Goal: Find specific page/section: Find specific page/section

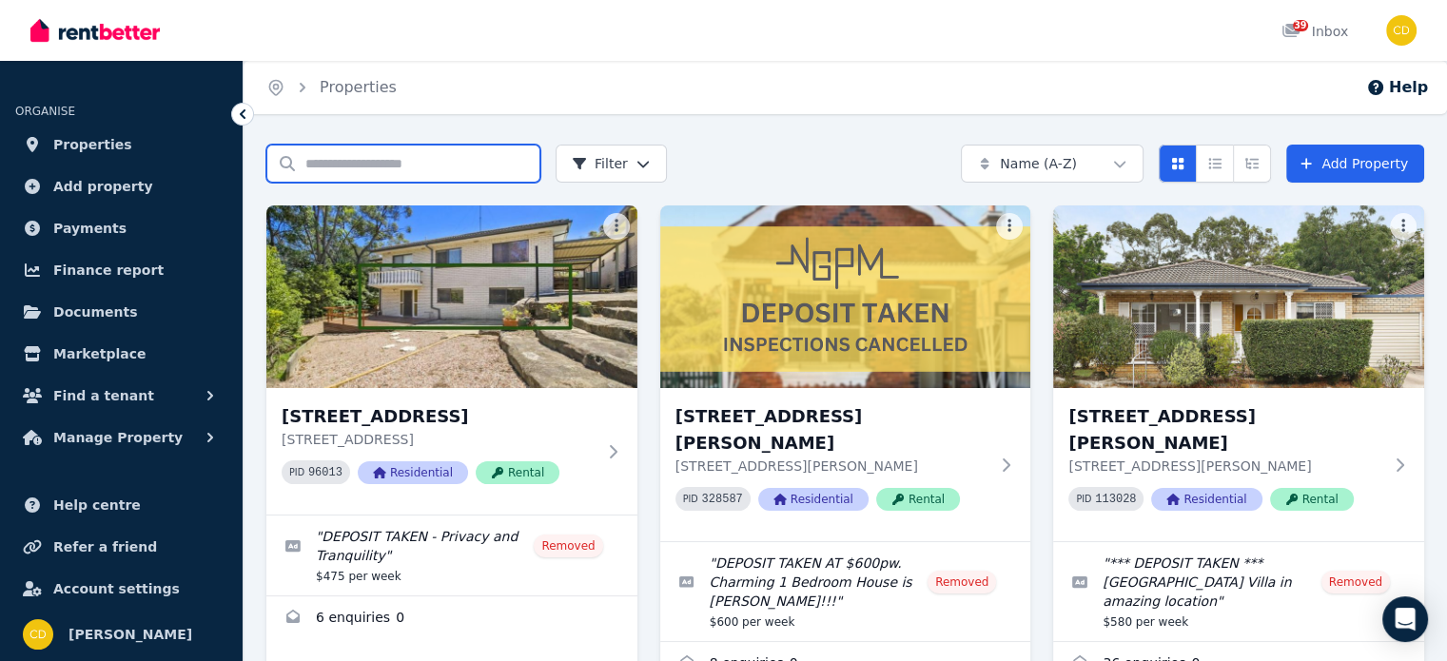
click at [353, 167] on input "Search properties" at bounding box center [403, 164] width 274 height 38
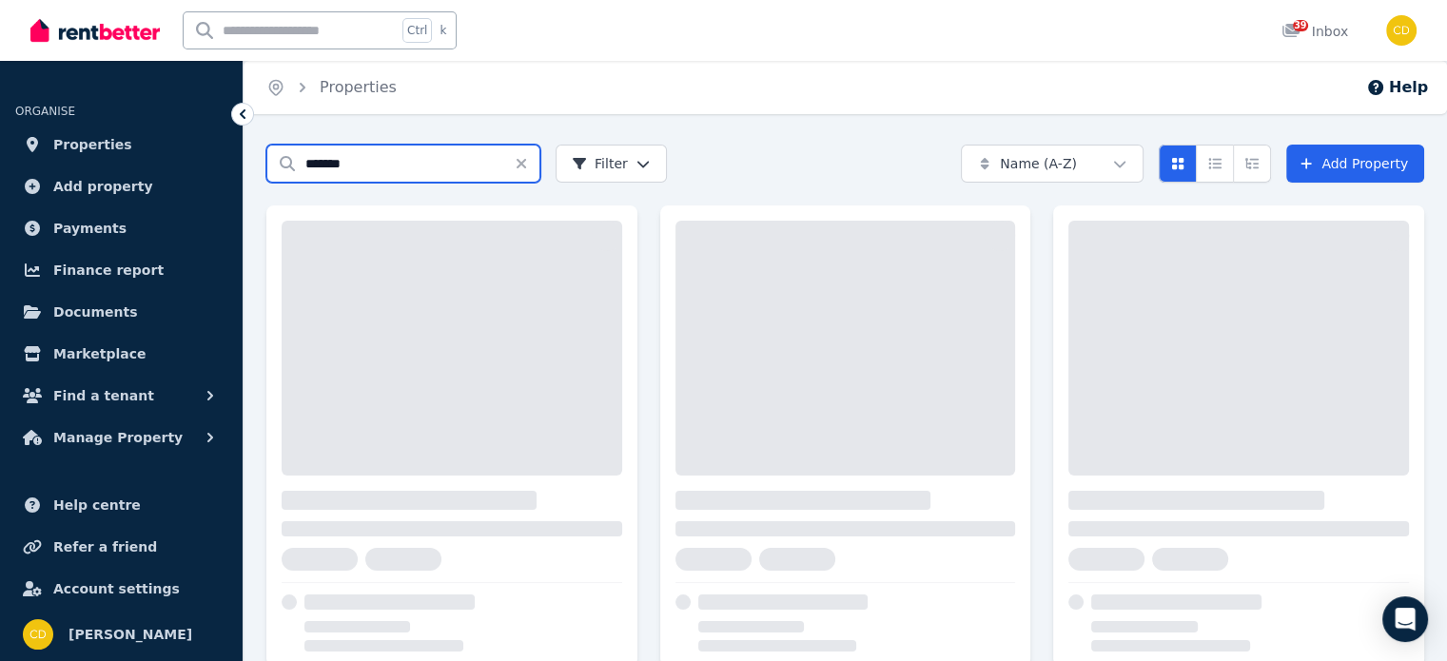
type input "*******"
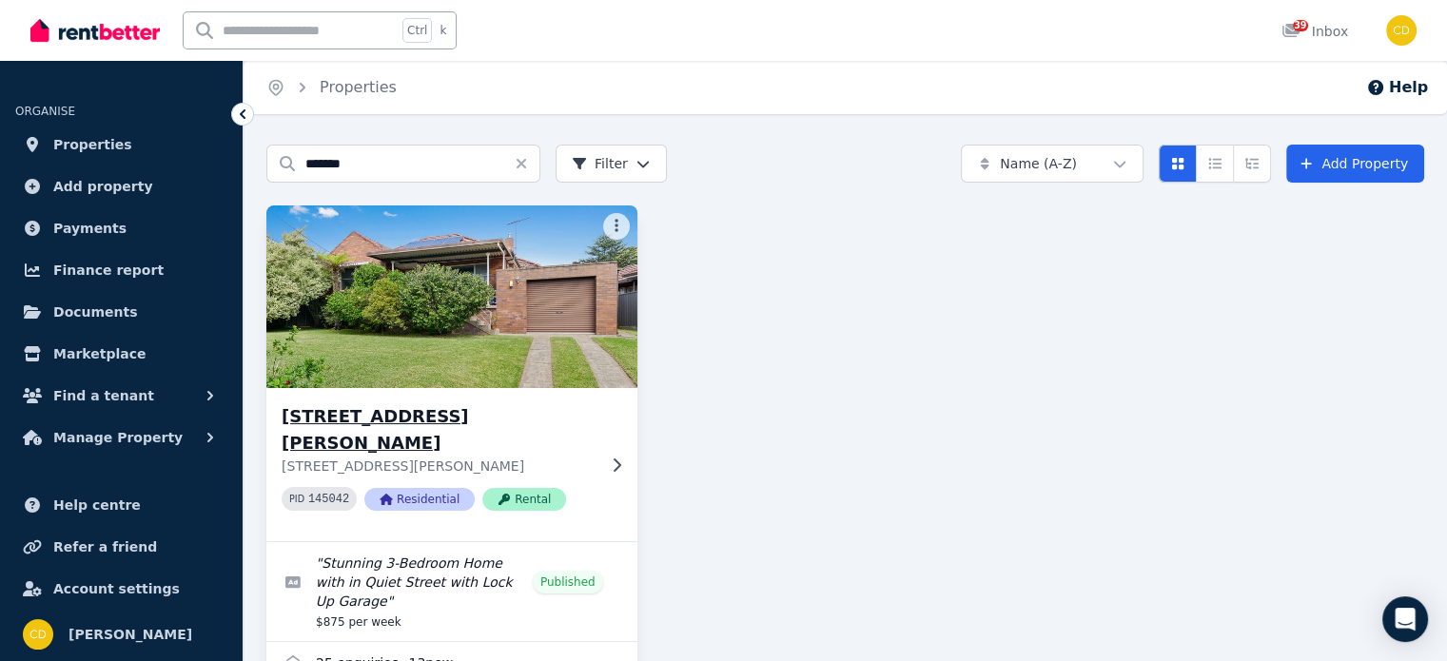
click at [321, 407] on h3 "35 Elouera Street North, BEVERLY HILLS" at bounding box center [439, 429] width 314 height 53
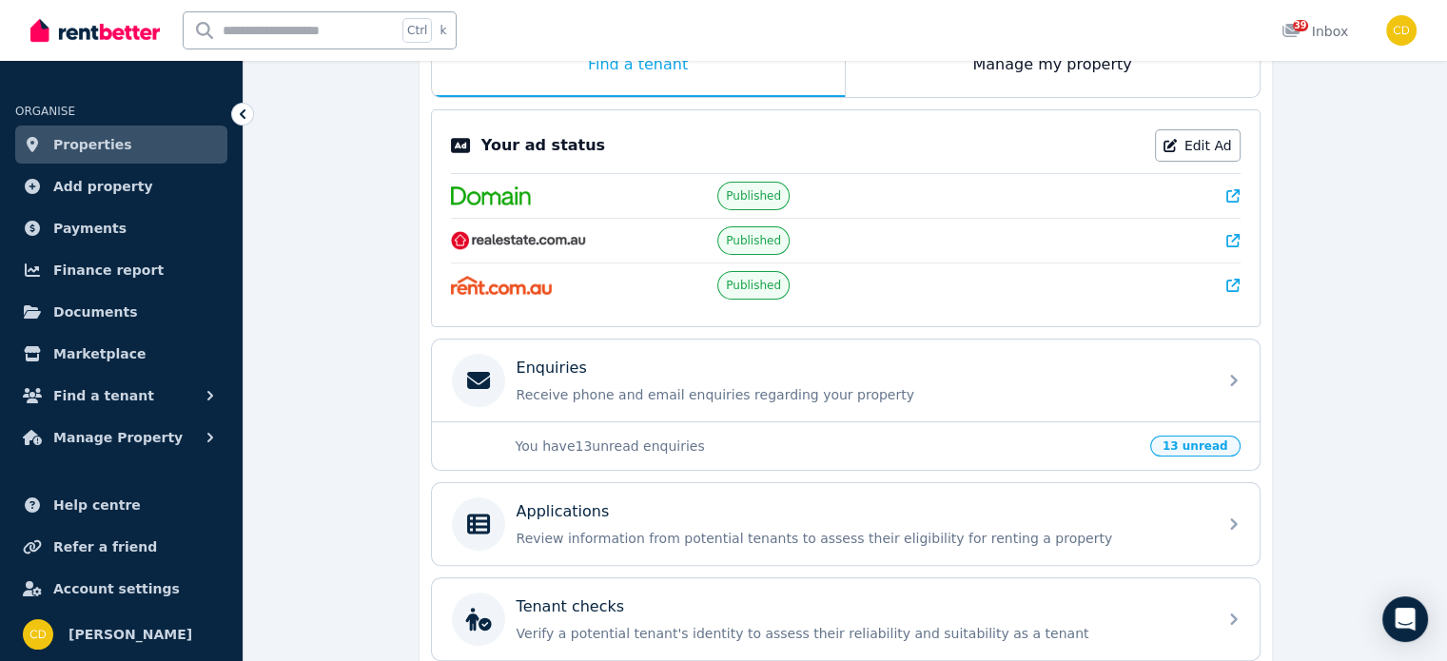
scroll to position [384, 0]
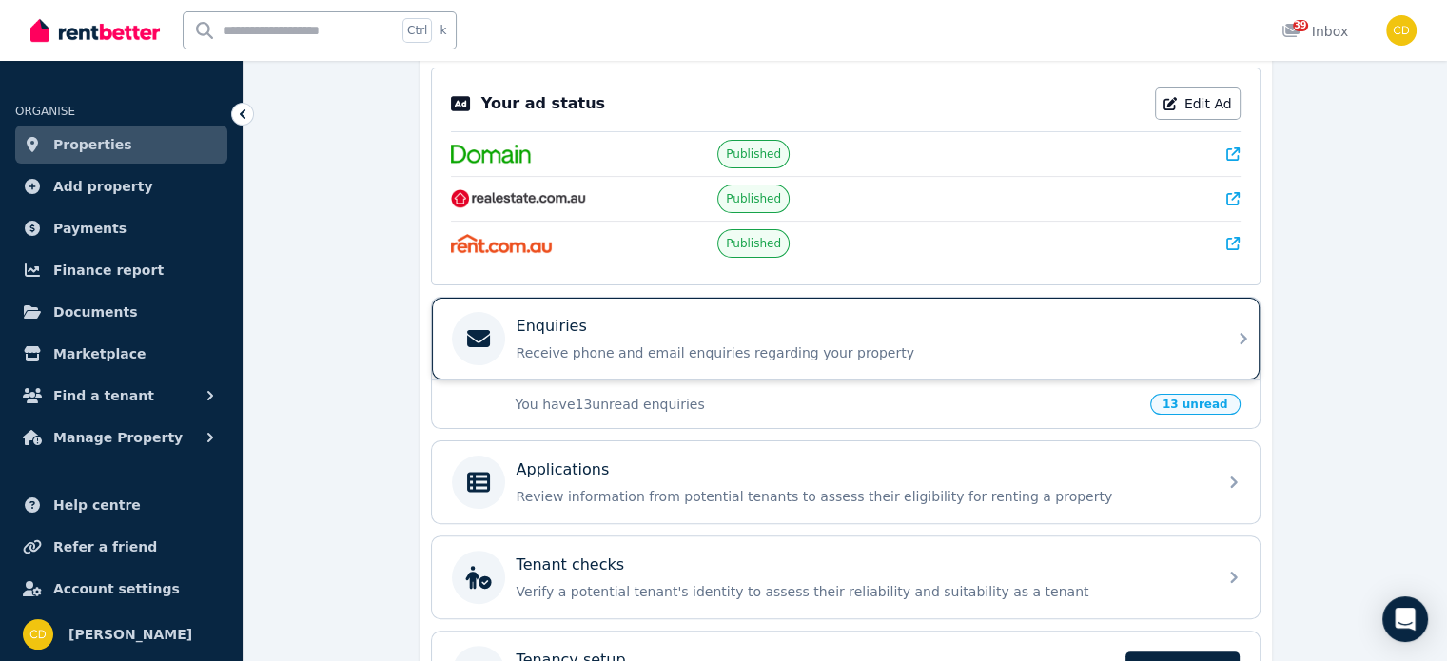
click at [689, 346] on p "Receive phone and email enquiries regarding your property" at bounding box center [861, 353] width 689 height 19
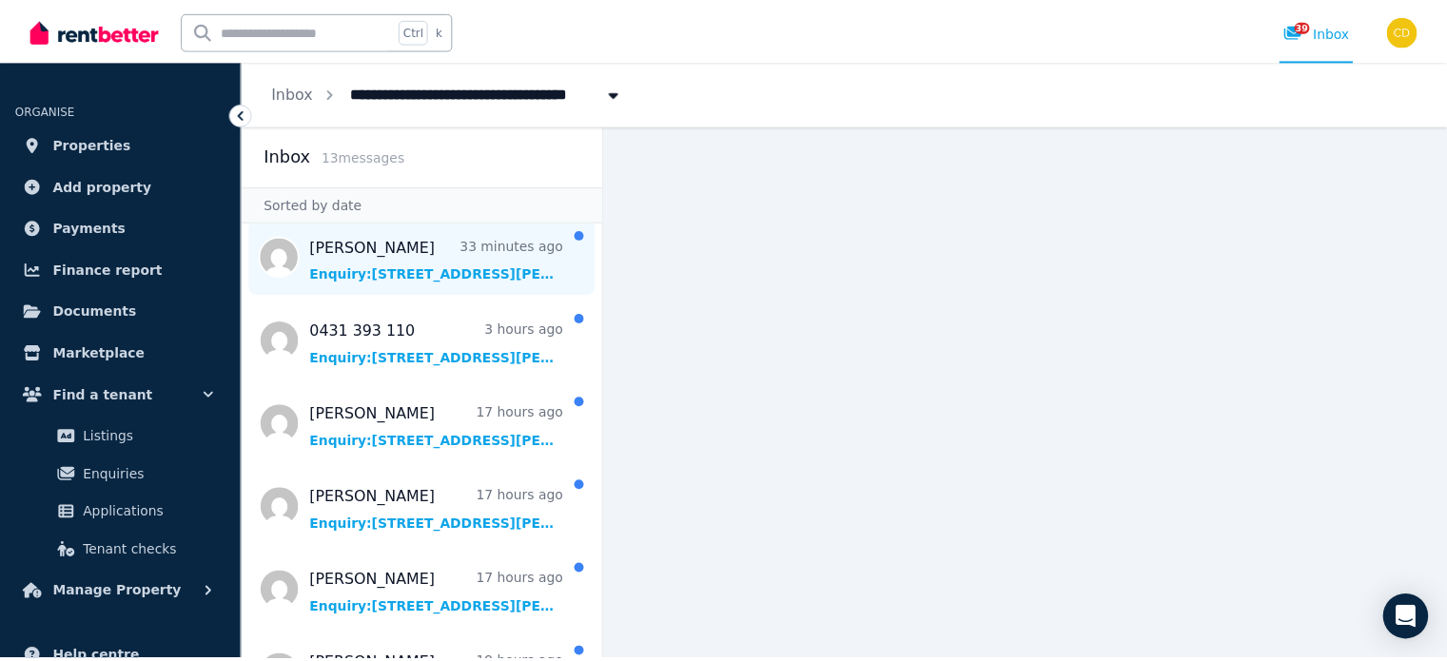
scroll to position [95, 0]
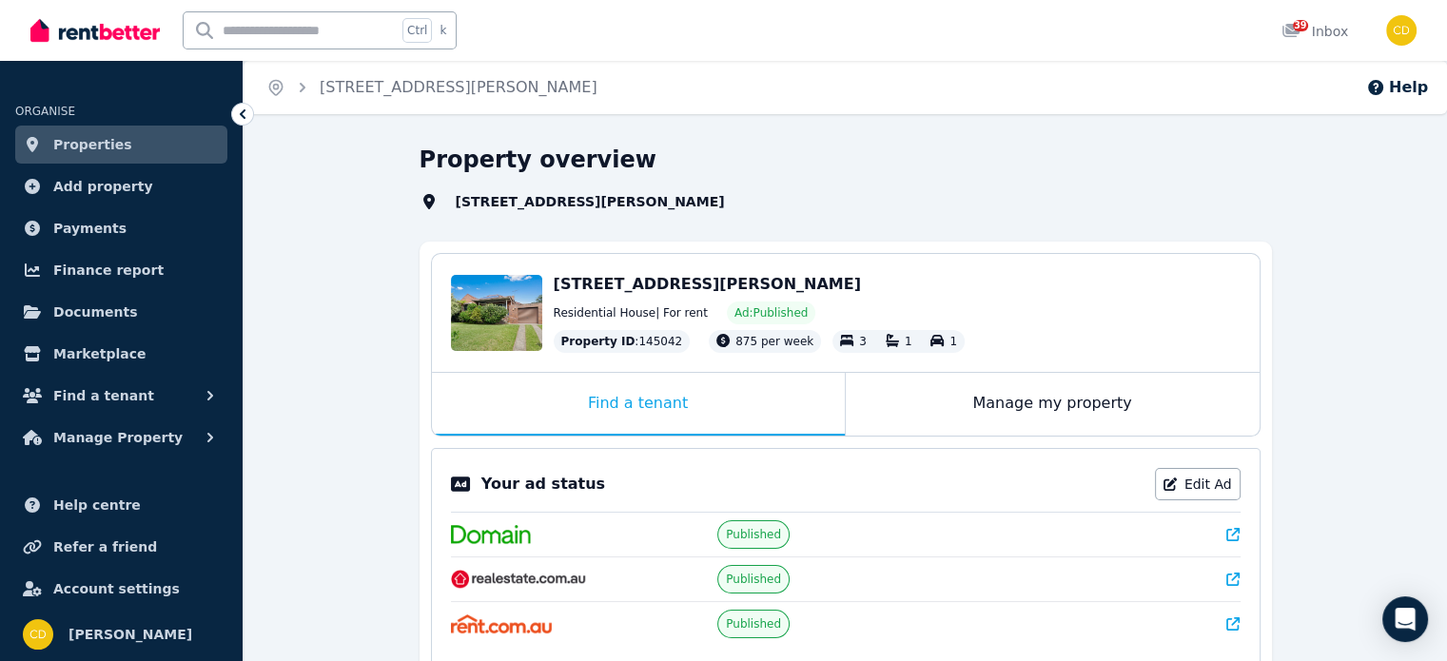
click at [1240, 536] on icon at bounding box center [1233, 534] width 13 height 13
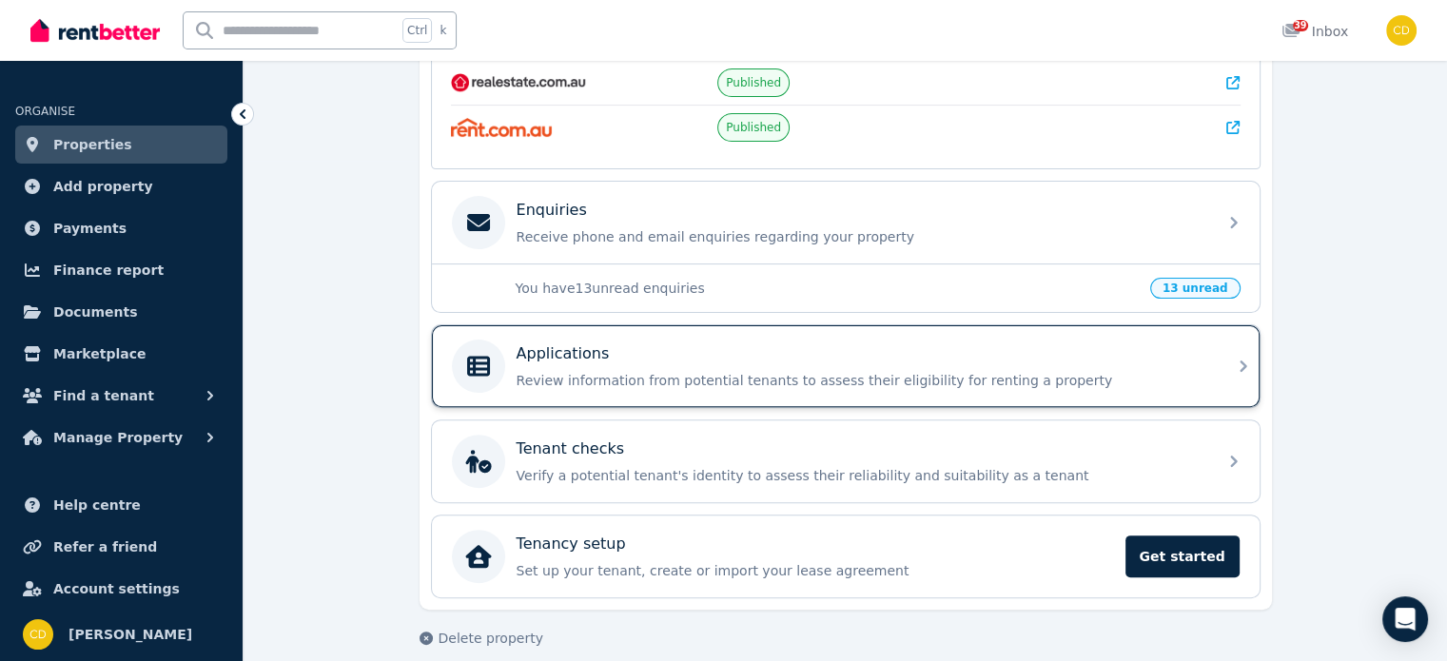
scroll to position [514, 0]
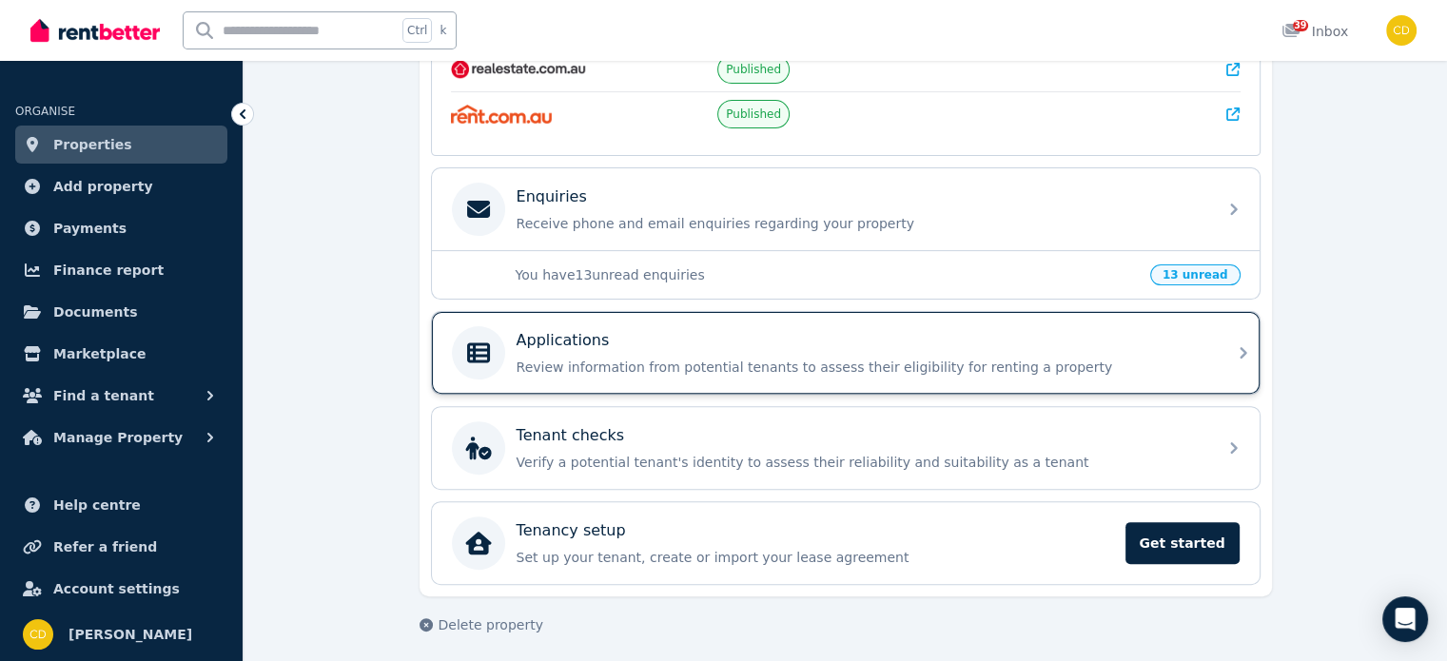
click at [632, 359] on p "Review information from potential tenants to assess their eligibility for renti…" at bounding box center [861, 367] width 689 height 19
